Goal: Transaction & Acquisition: Purchase product/service

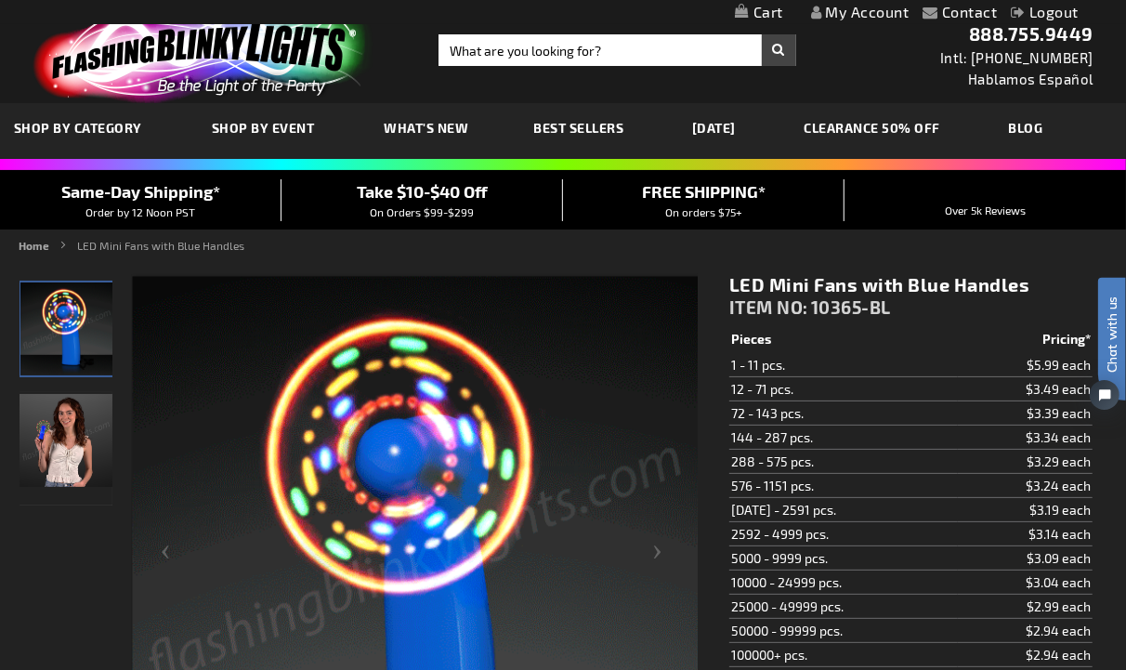
click at [887, 122] on link "CLEARANCE 50% OFF" at bounding box center [872, 128] width 164 height 62
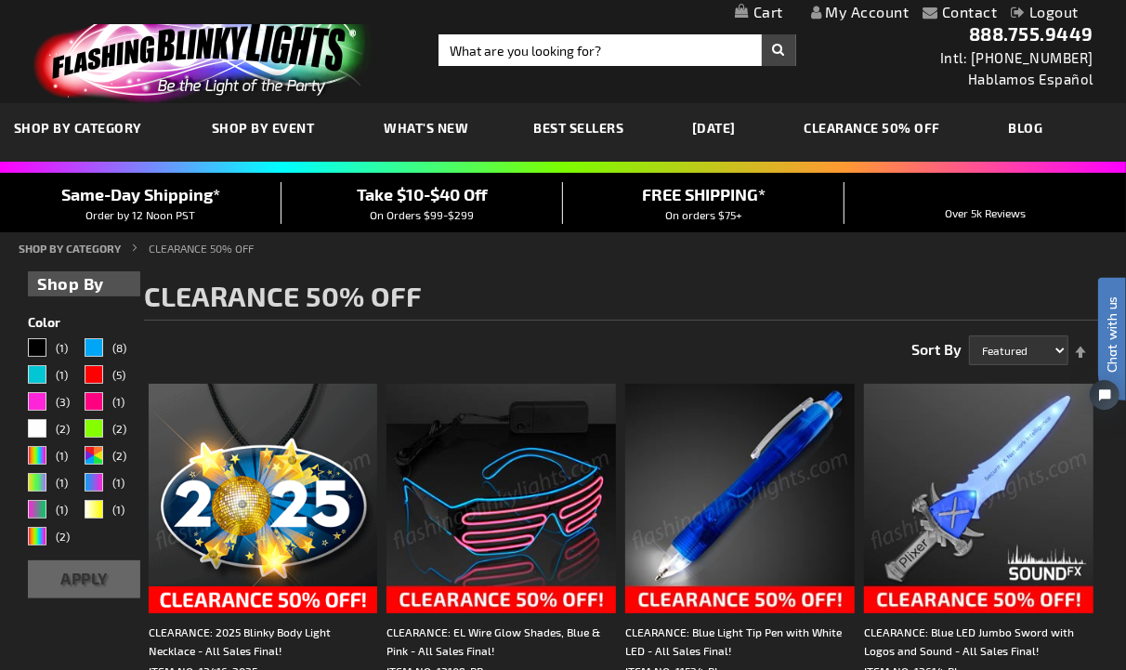
click at [571, 251] on ul "Home SHOP BY CATEGORY CLEARANCE 50% OFF" at bounding box center [563, 248] width 1089 height 17
click at [658, 300] on h1 "CLEARANCE 50% OFF" at bounding box center [621, 300] width 954 height 39
click at [503, 288] on h1 "CLEARANCE 50% OFF" at bounding box center [621, 300] width 954 height 39
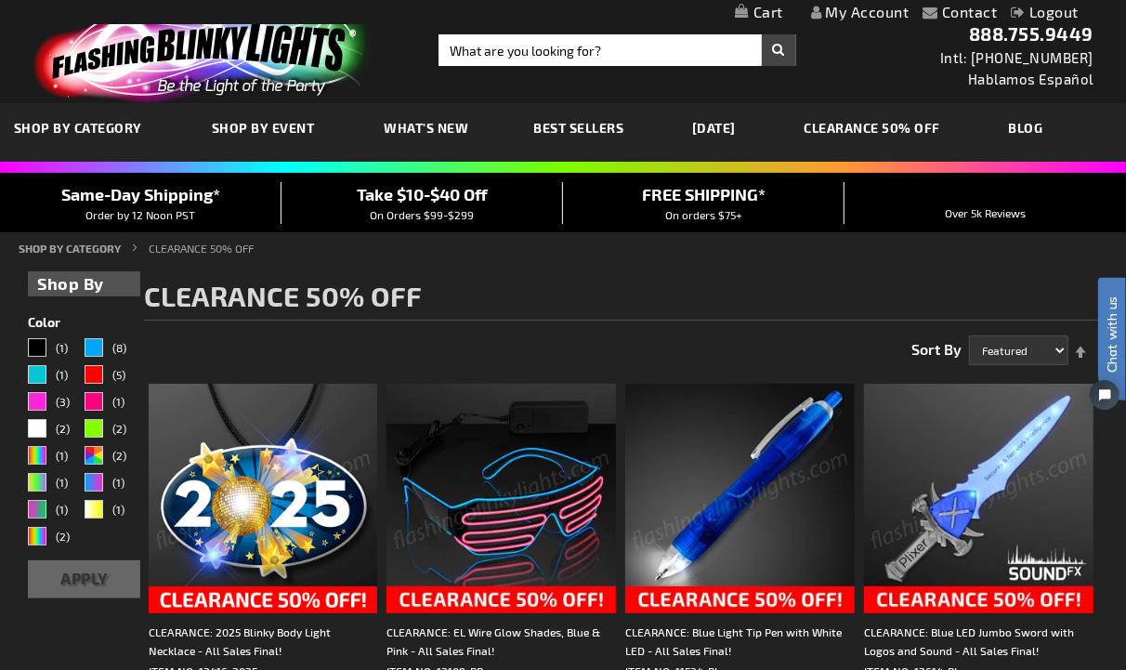
click at [466, 297] on h1 "CLEARANCE 50% OFF" at bounding box center [621, 300] width 954 height 39
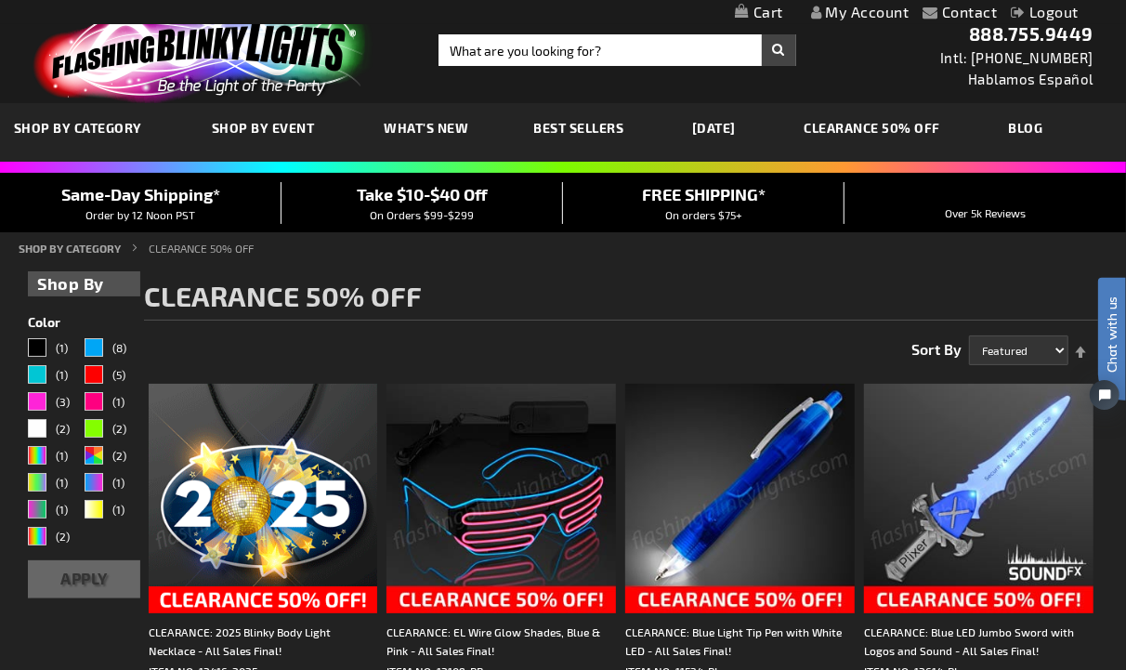
click at [98, 34] on img at bounding box center [200, 53] width 362 height 100
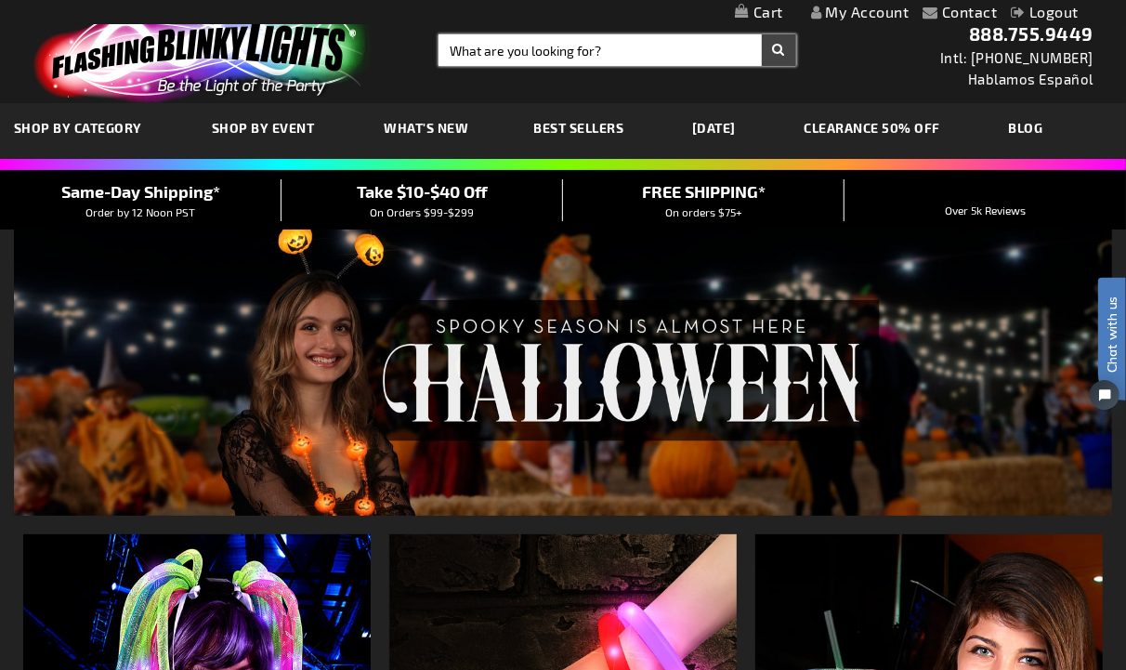
click at [490, 36] on input "Search" at bounding box center [617, 50] width 358 height 32
type input "11463"
click at [762, 34] on button "Search" at bounding box center [779, 50] width 34 height 32
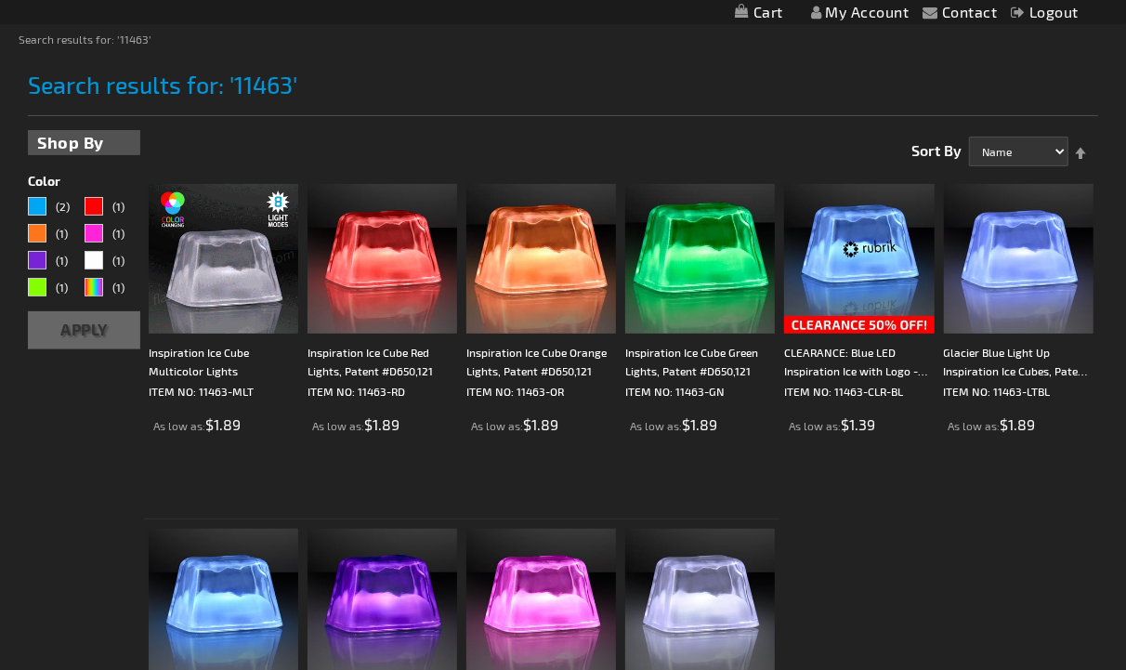
click at [189, 247] on img at bounding box center [224, 259] width 150 height 150
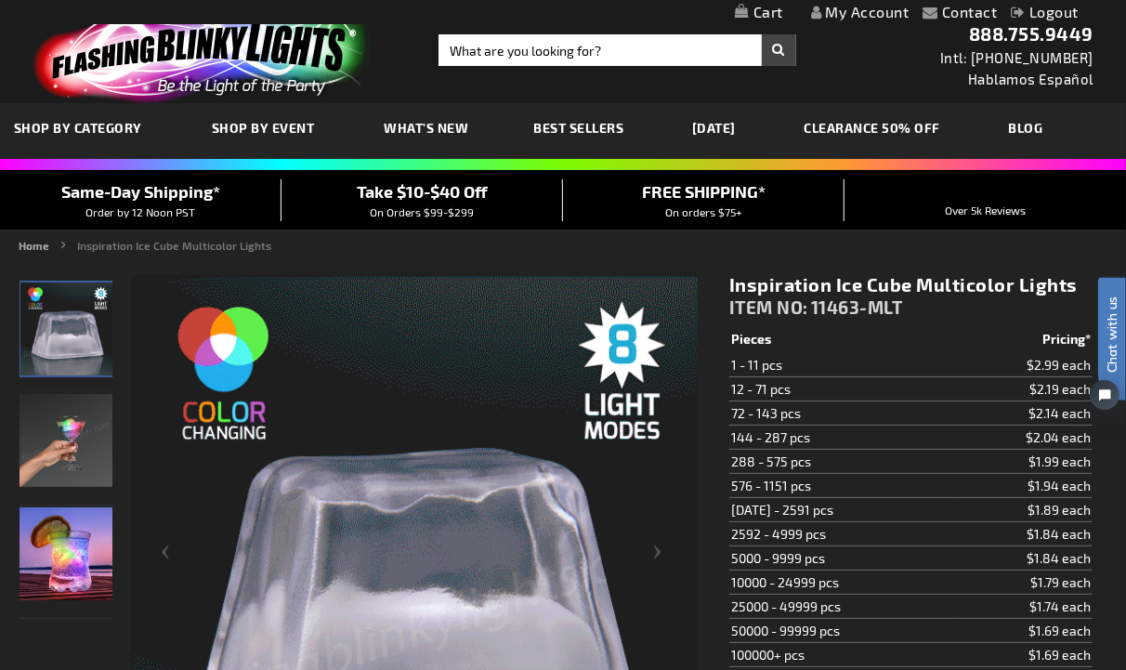
click at [232, 72] on img at bounding box center [200, 53] width 362 height 100
